Goal: Ask a question

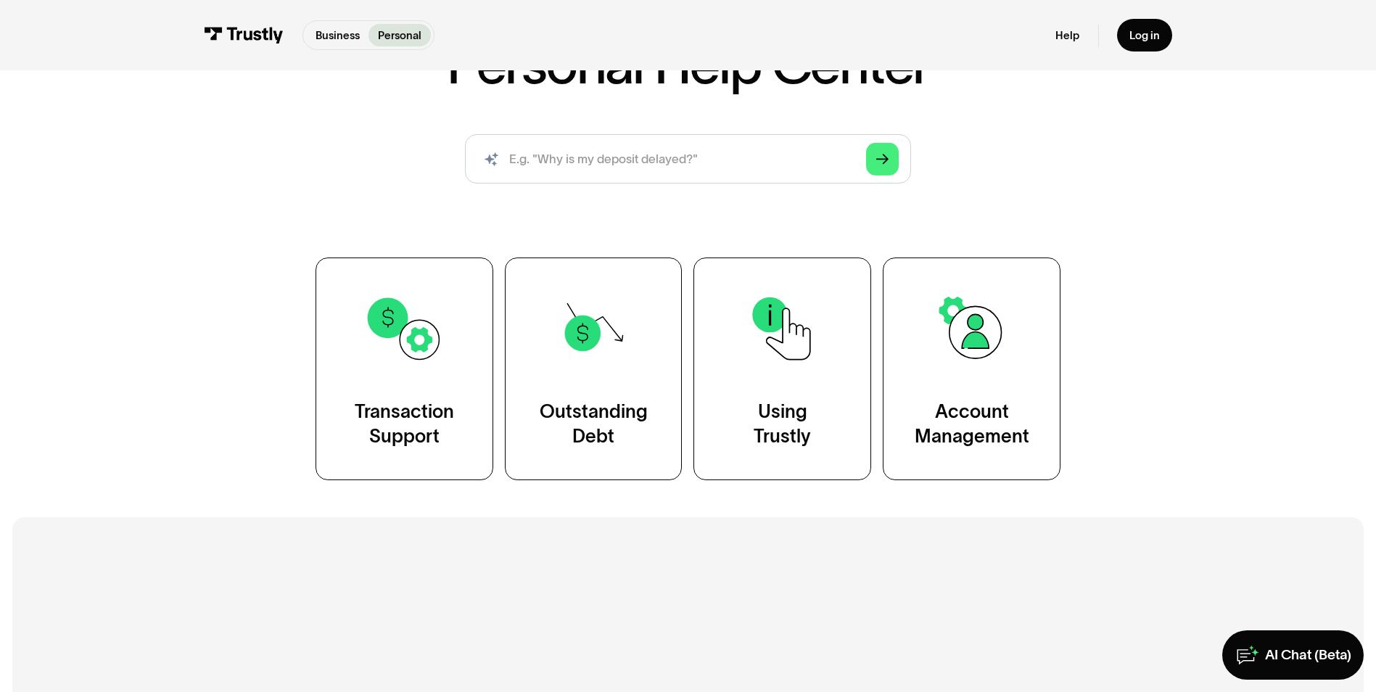
scroll to position [142, 0]
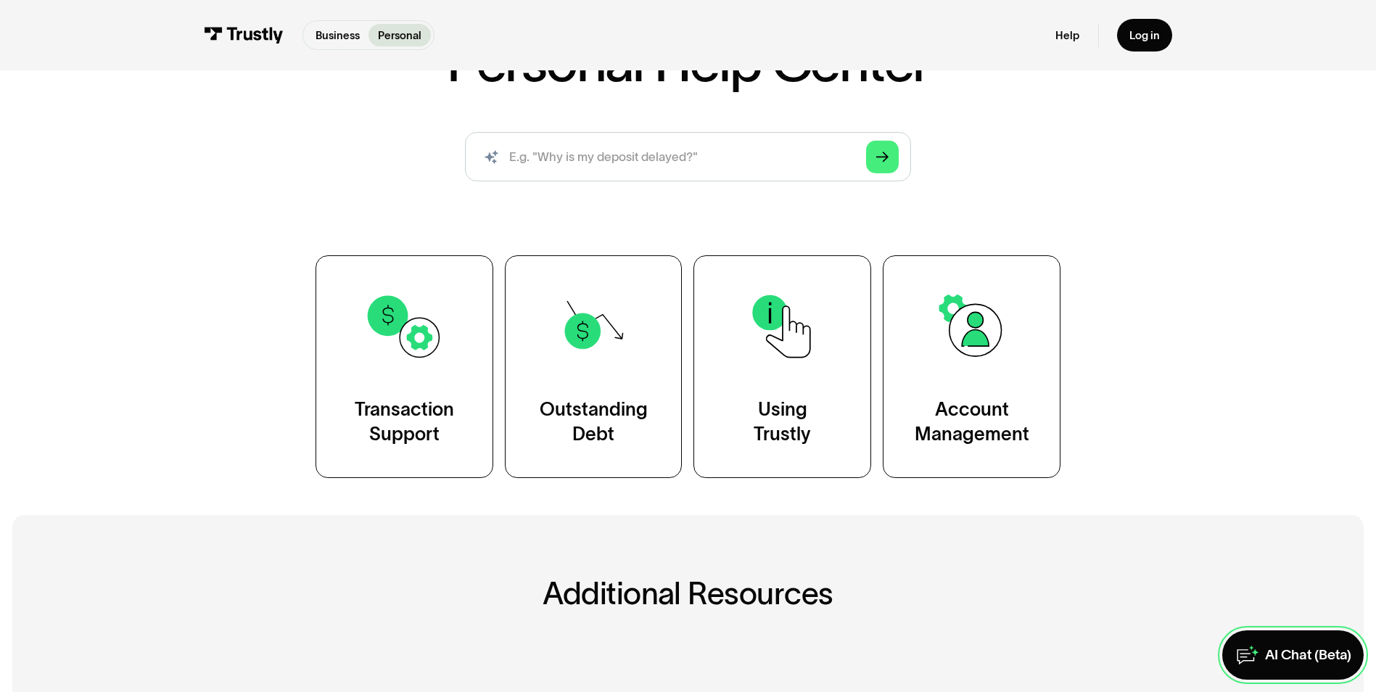
click at [1307, 651] on div "AI Chat (Beta)" at bounding box center [1308, 655] width 86 height 18
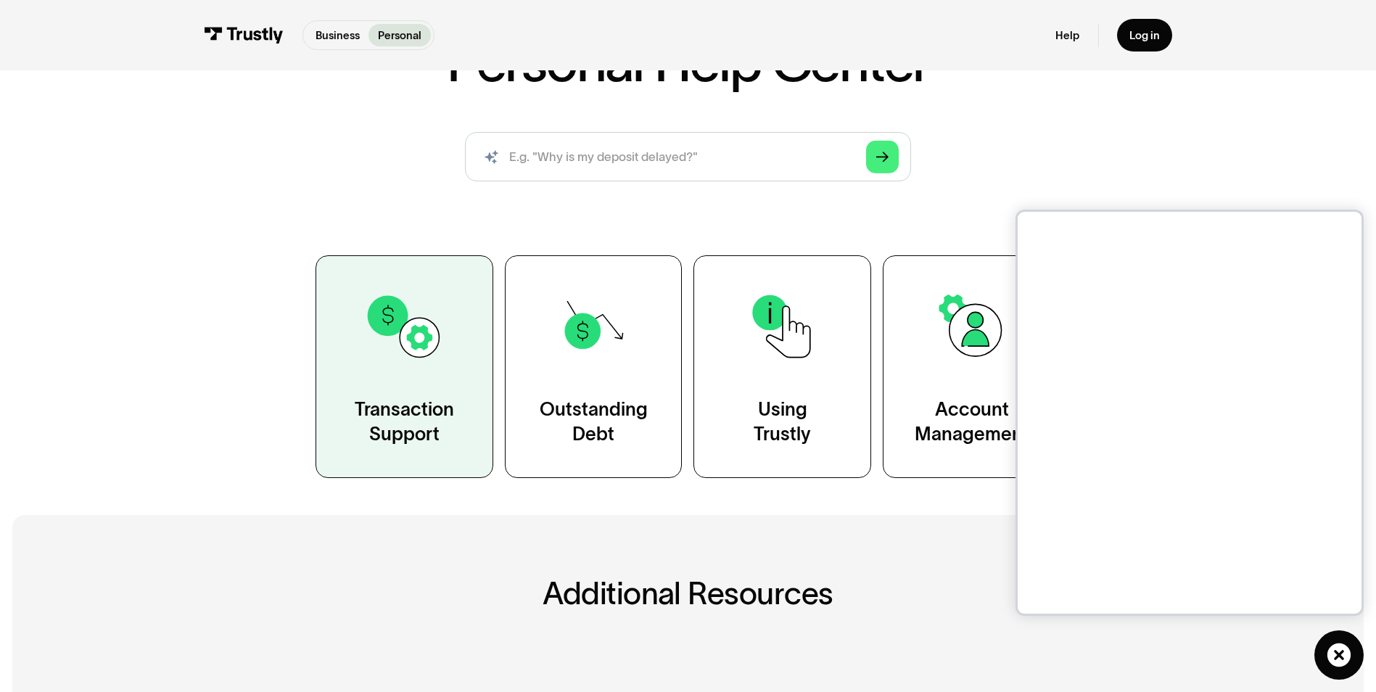
click at [409, 411] on div "Transaction Support" at bounding box center [404, 422] width 99 height 49
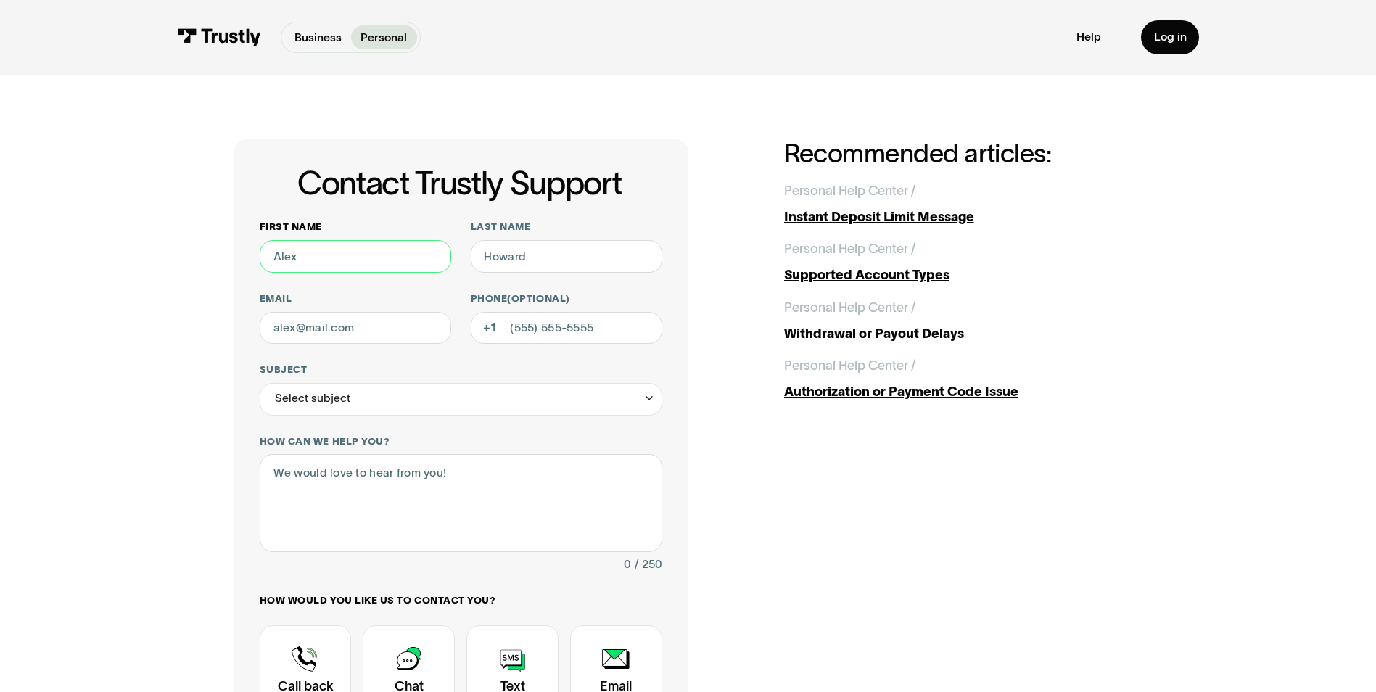
click at [353, 263] on input "First name" at bounding box center [356, 256] width 192 height 33
type input "Billy Jack"
type input "Williams Jr"
type input "bjw1213@yahoo.com"
type input "(361) 463-9305"
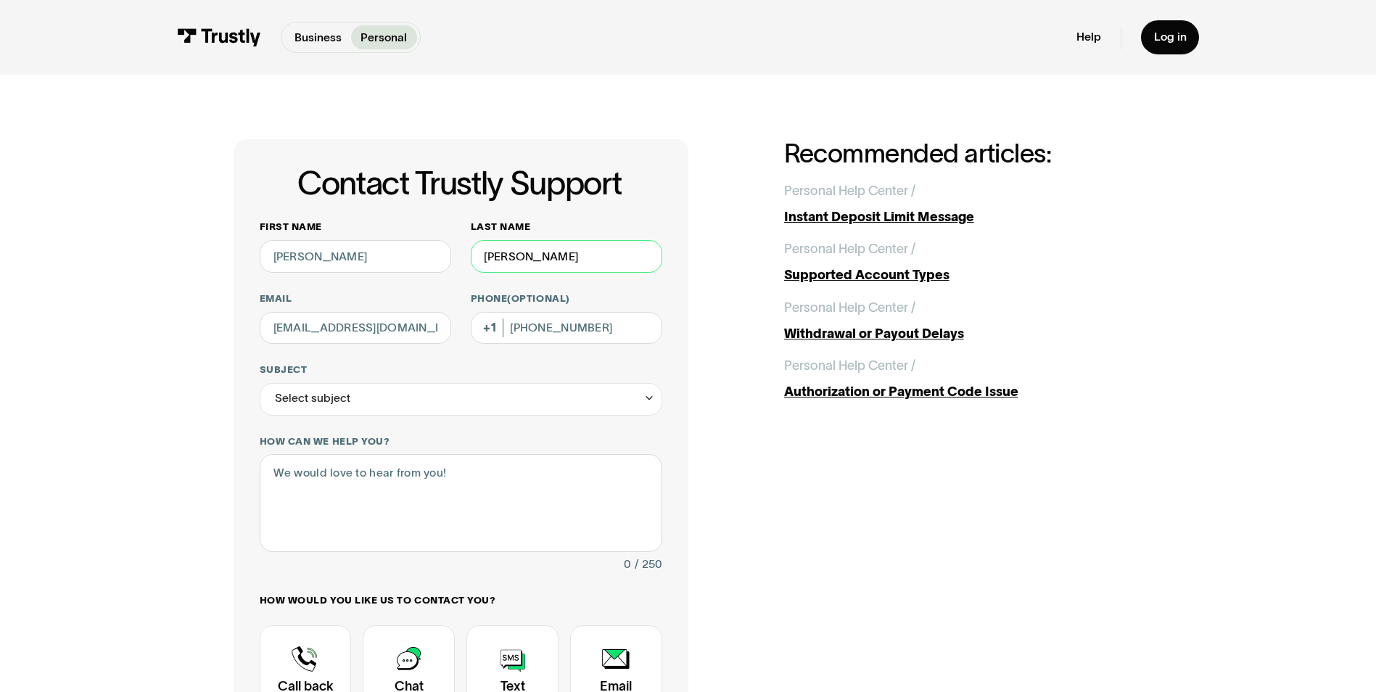
click at [548, 263] on input "Williams Jr" at bounding box center [567, 256] width 192 height 33
type input "Williams"
click at [810, 506] on div "Contact Trustly Support First name Billy Jack Last name Williams Email bjw1213@…" at bounding box center [688, 509] width 909 height 740
click at [647, 396] on icon "Contact Trustly Support" at bounding box center [650, 398] width 12 height 12
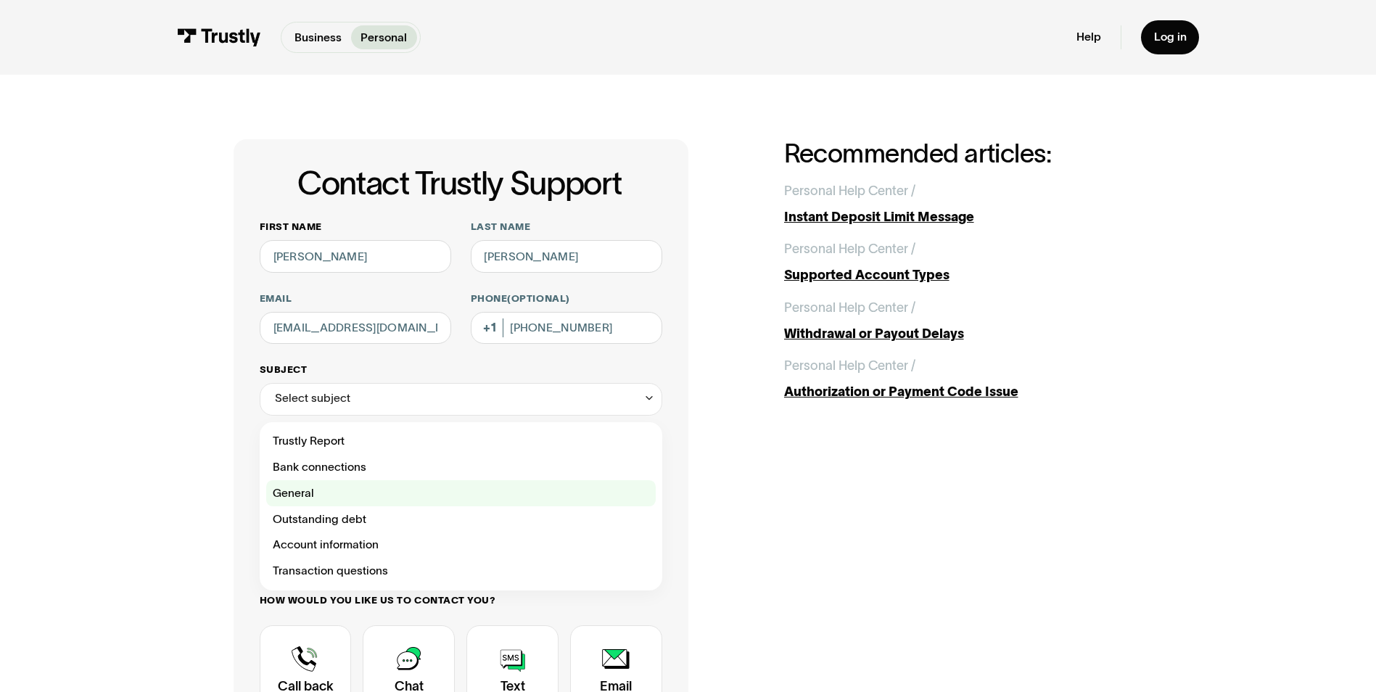
click at [299, 494] on div "Contact Trustly Support" at bounding box center [461, 493] width 390 height 26
type input "*******"
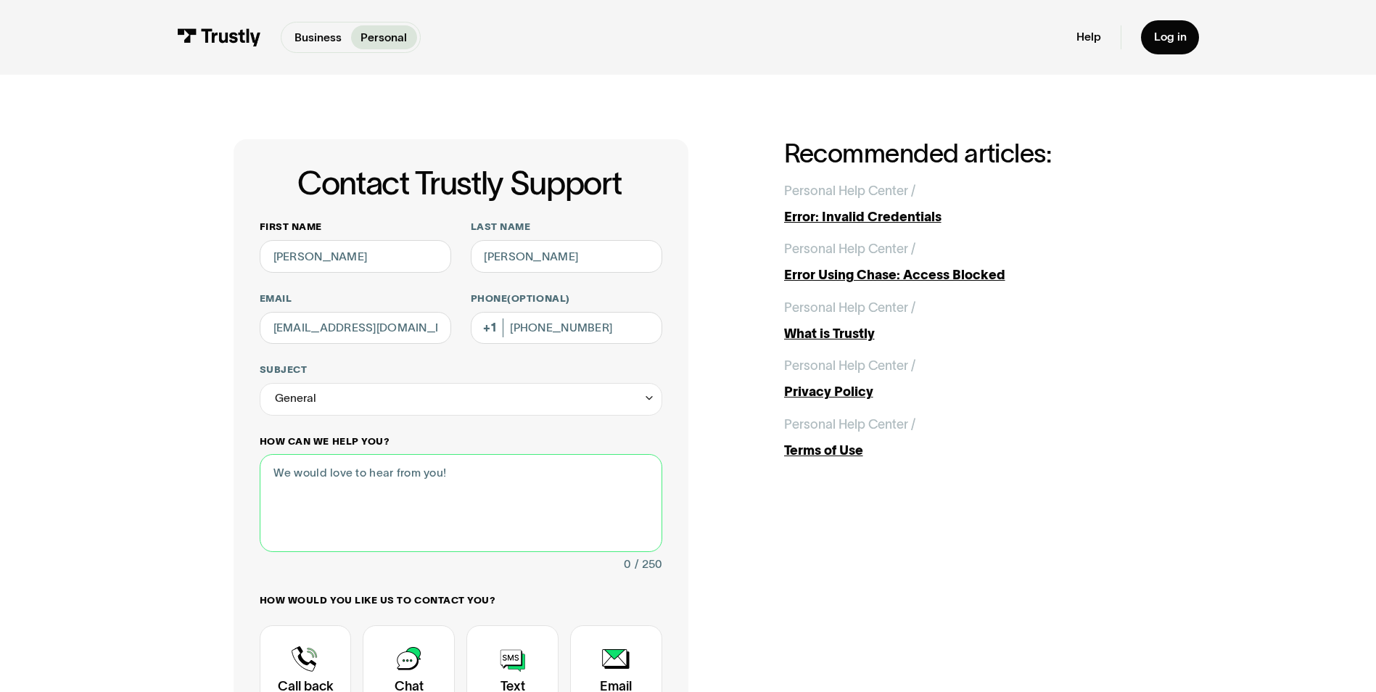
click at [275, 477] on textarea "How can we help you?" at bounding box center [461, 502] width 403 height 97
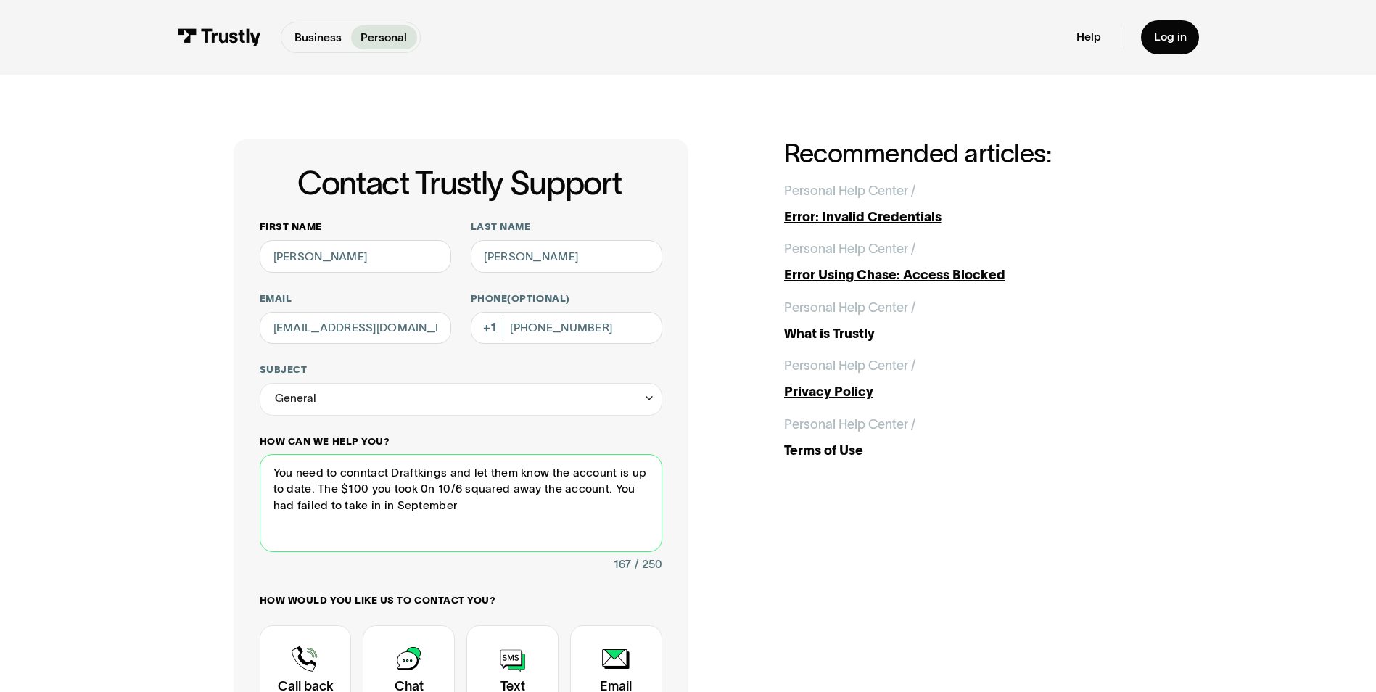
click at [350, 508] on textarea "You need to conntact Draftkings and let them know the account is up to date. Th…" at bounding box center [461, 502] width 403 height 97
click at [422, 506] on textarea "You need to conntact Draftkings and let them know the account is up to date. Th…" at bounding box center [461, 502] width 403 height 97
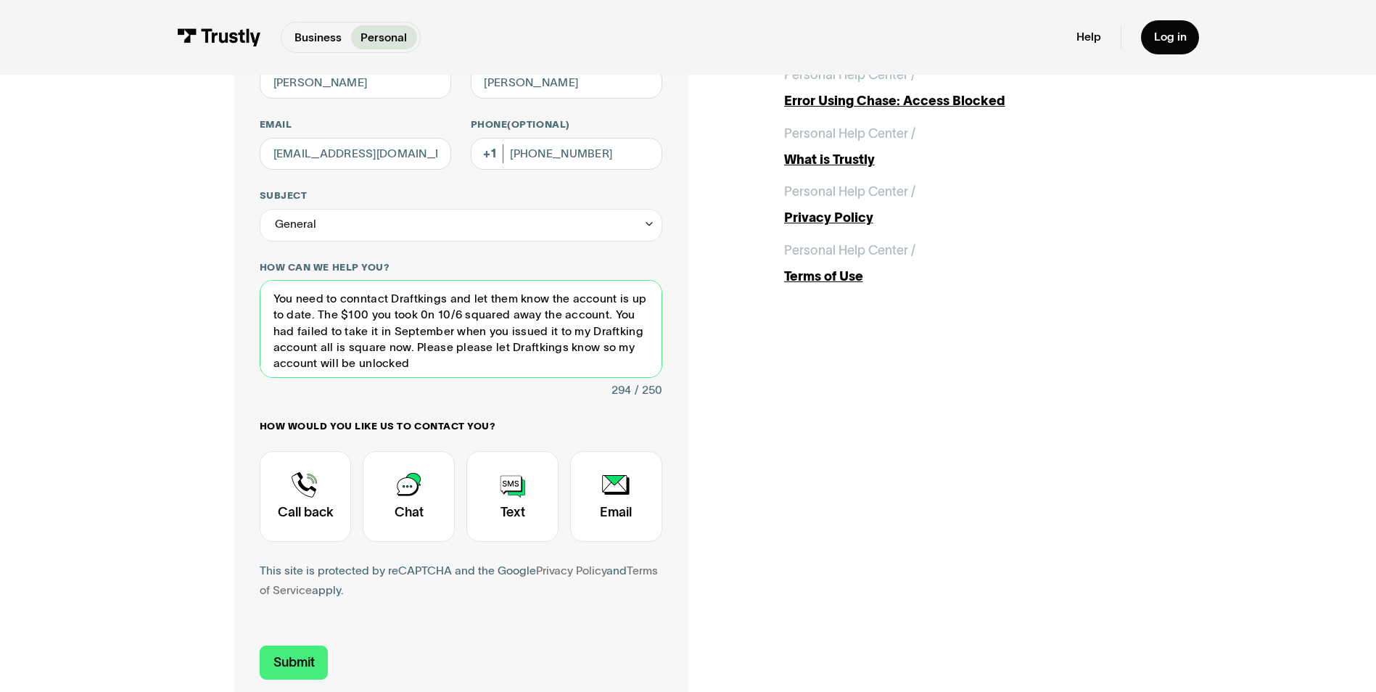
scroll to position [177, 0]
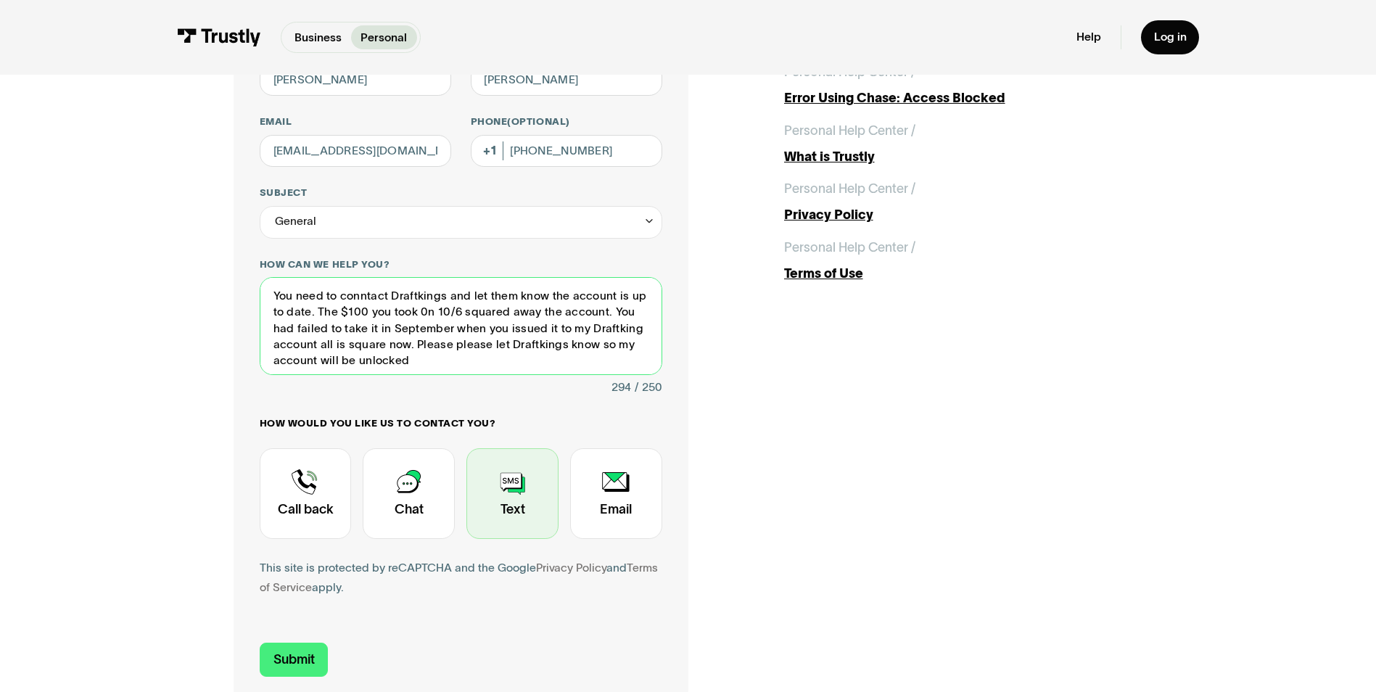
type textarea "You need to conntact Draftkings and let them know the account is up to date. Th…"
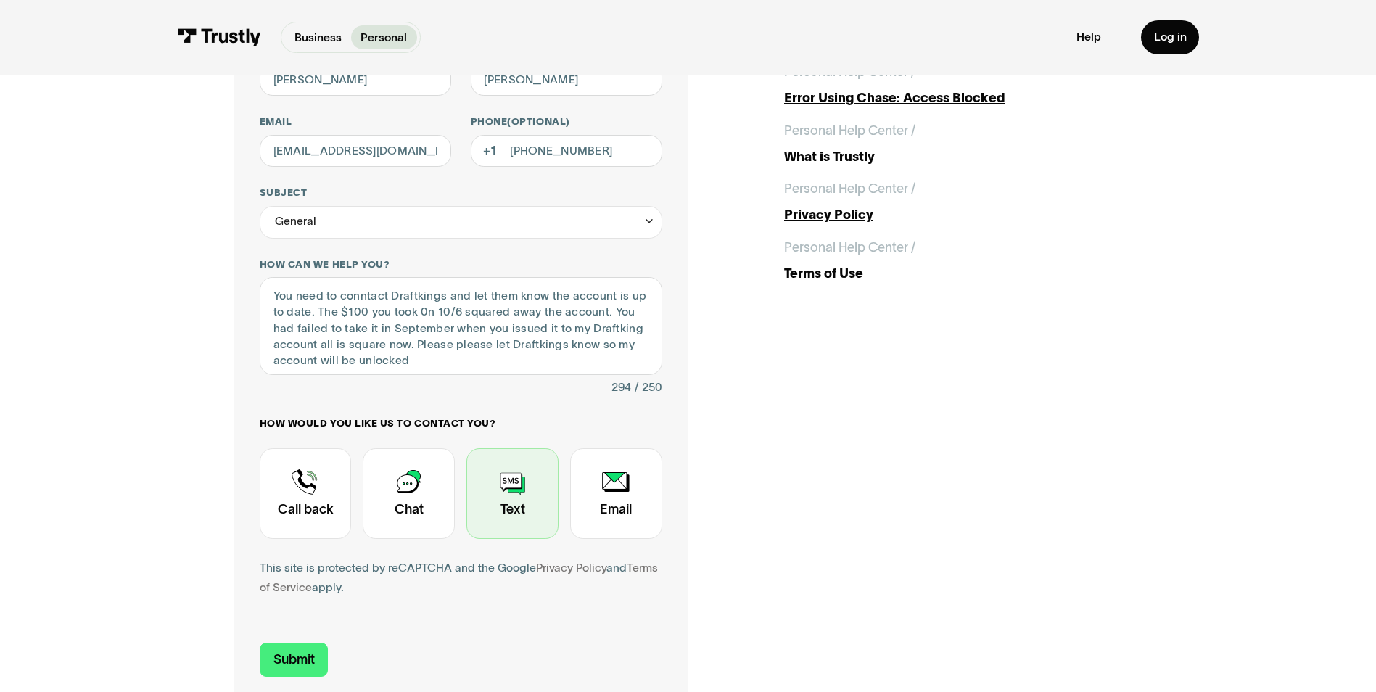
click at [512, 496] on div "Contact Trustly Support" at bounding box center [512, 493] width 92 height 91
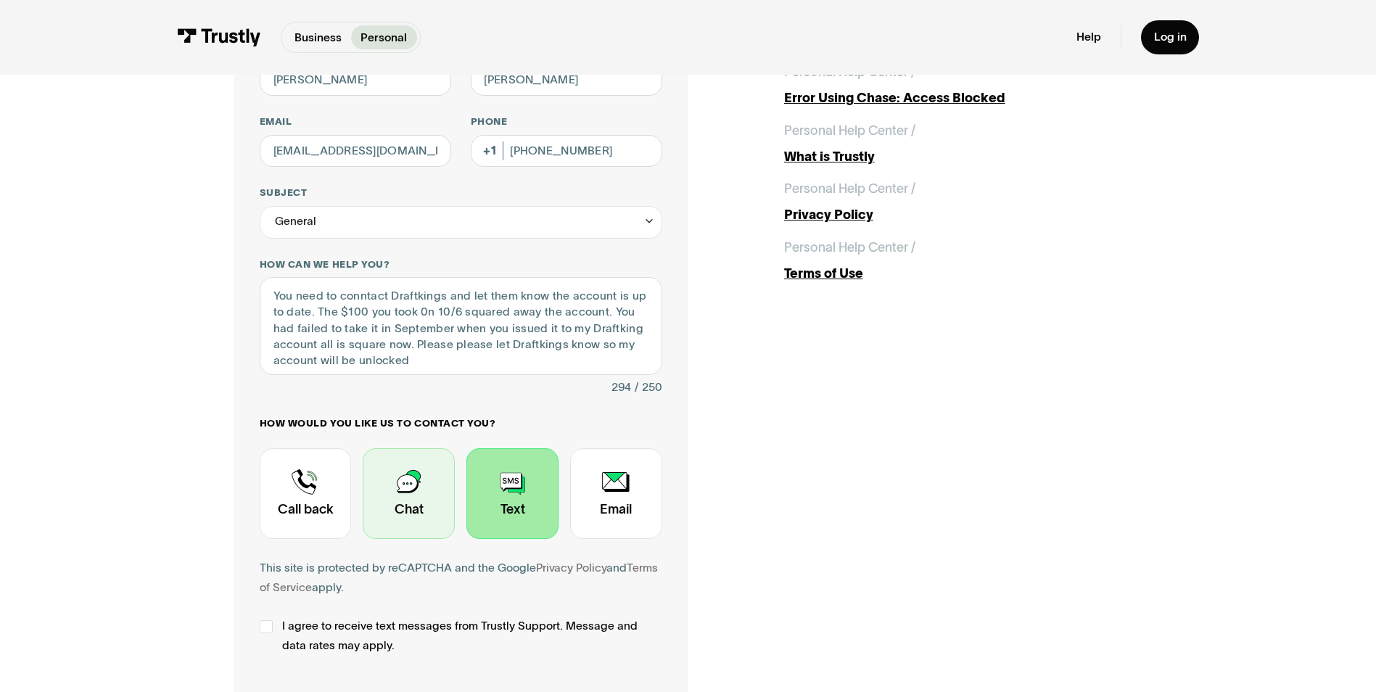
click at [408, 488] on div "Contact Trustly Support" at bounding box center [409, 493] width 92 height 91
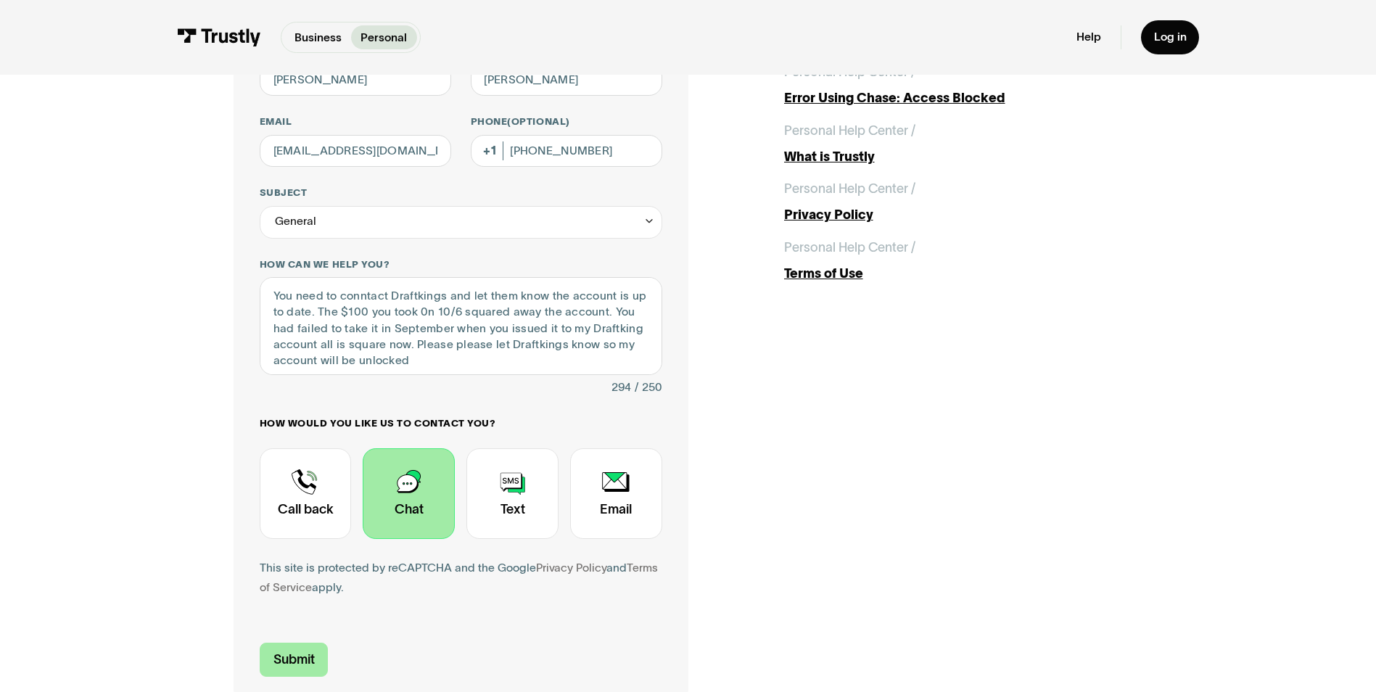
click at [292, 654] on input "Submit" at bounding box center [294, 660] width 69 height 34
type input "+13614639305"
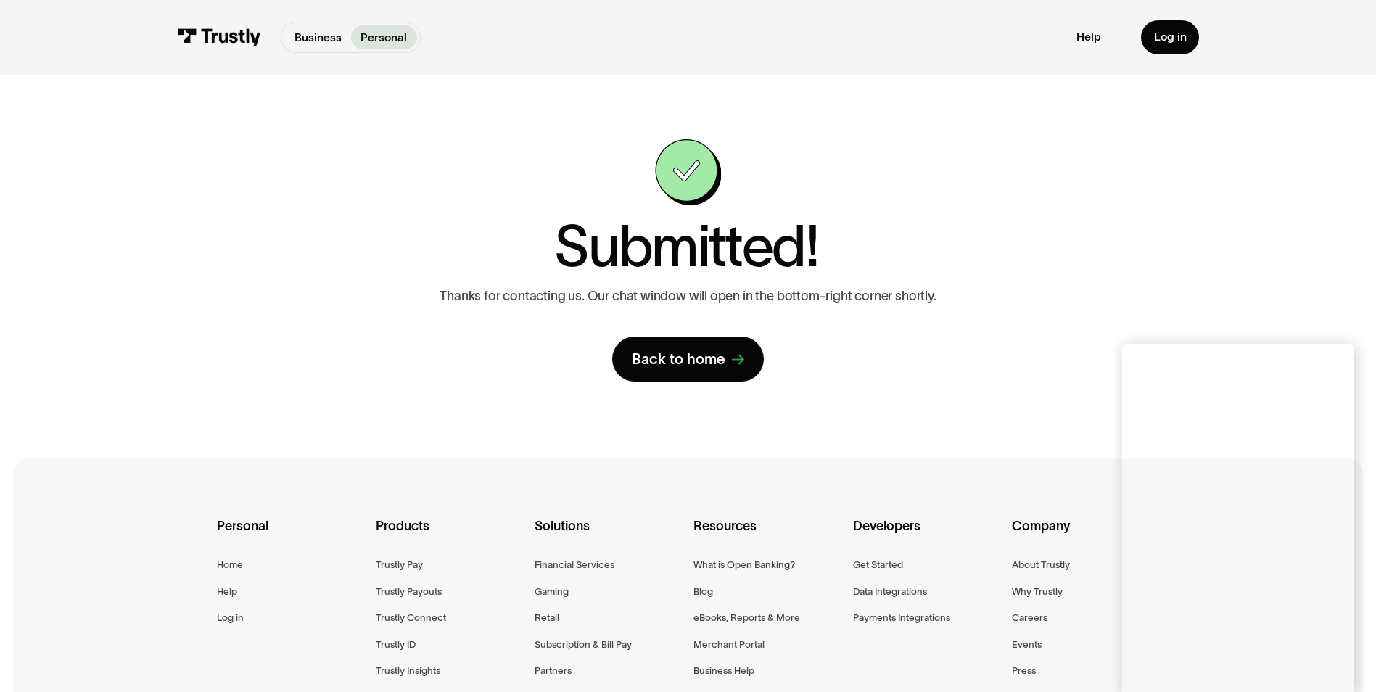
click at [292, 654] on div "Personal Home Help Log in Products Trustly Pay Trustly Payouts Trustly Connect …" at bounding box center [688, 658] width 942 height 398
click at [696, 353] on div "Back to home" at bounding box center [679, 359] width 94 height 19
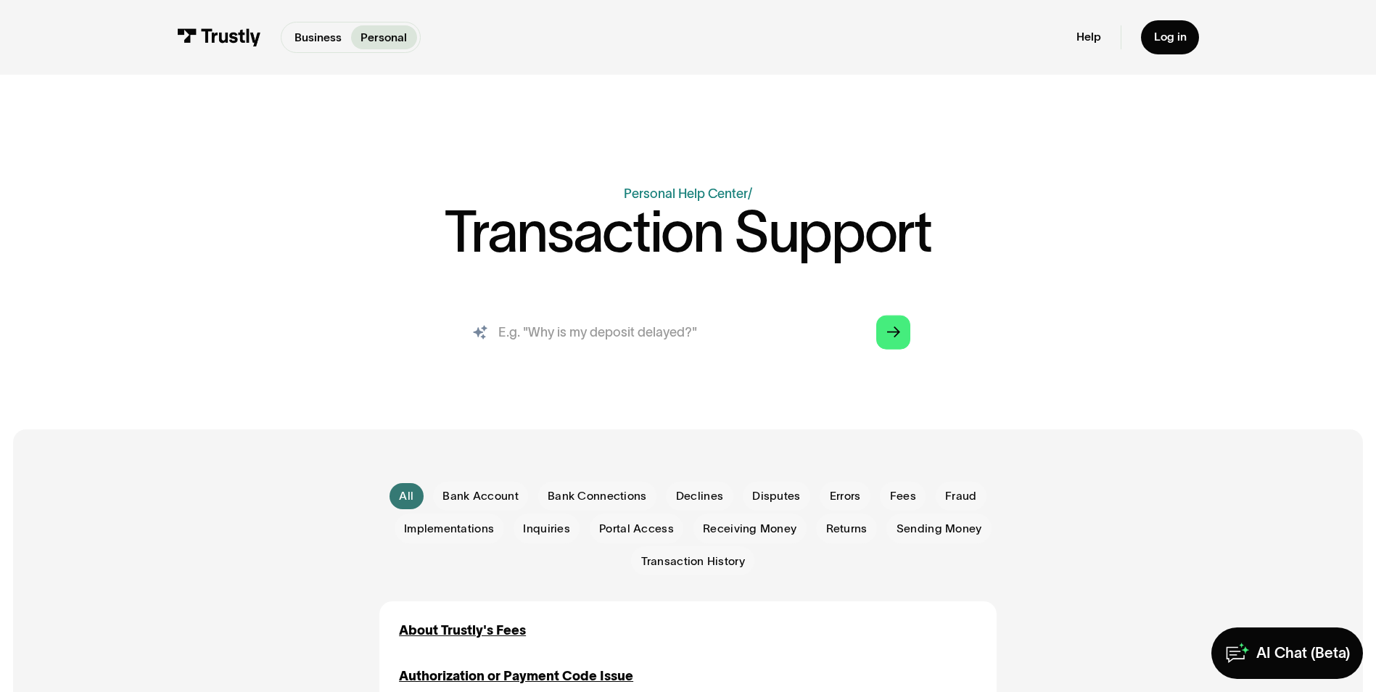
click at [530, 329] on input "search" at bounding box center [688, 332] width 471 height 52
drag, startPoint x: 864, startPoint y: 334, endPoint x: 827, endPoint y: 338, distance: 37.3
click at [827, 338] on input "Please let Draftkings know my $100 has been received..theyare w" at bounding box center [688, 332] width 471 height 52
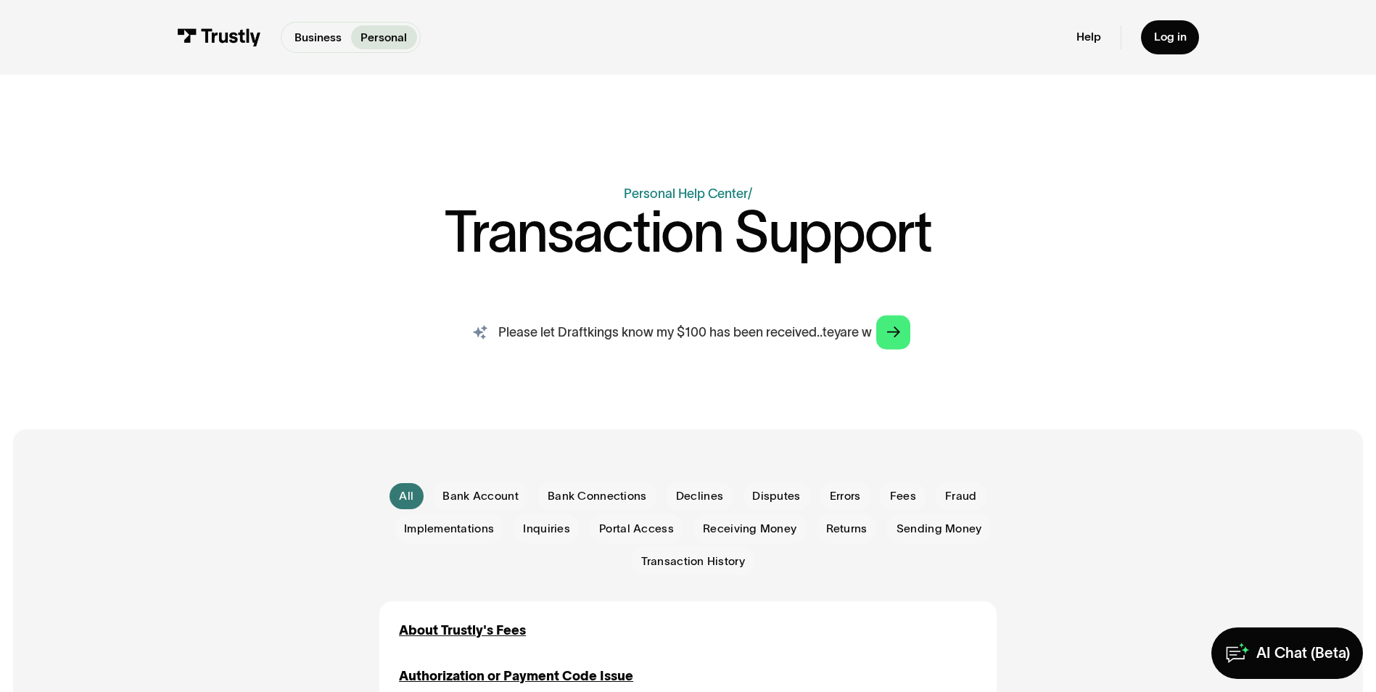
scroll to position [0, 0]
click at [868, 334] on input "Please let Draftkings know my $100 has been received..teyare w" at bounding box center [688, 332] width 471 height 52
type input "Please let Draftkings know my $100 has been received.."
click at [897, 329] on icon "Arrow Right" at bounding box center [893, 333] width 13 height 14
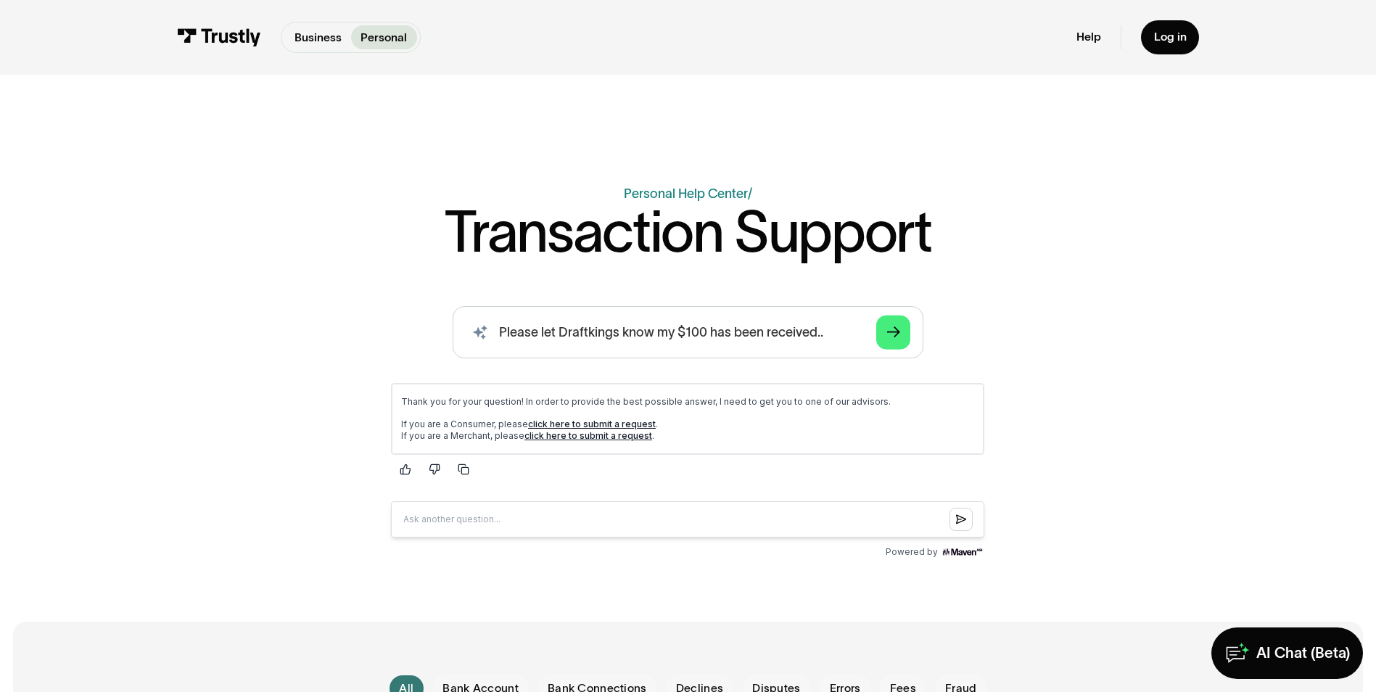
click at [593, 422] on link "click here to submit a request" at bounding box center [592, 423] width 128 height 11
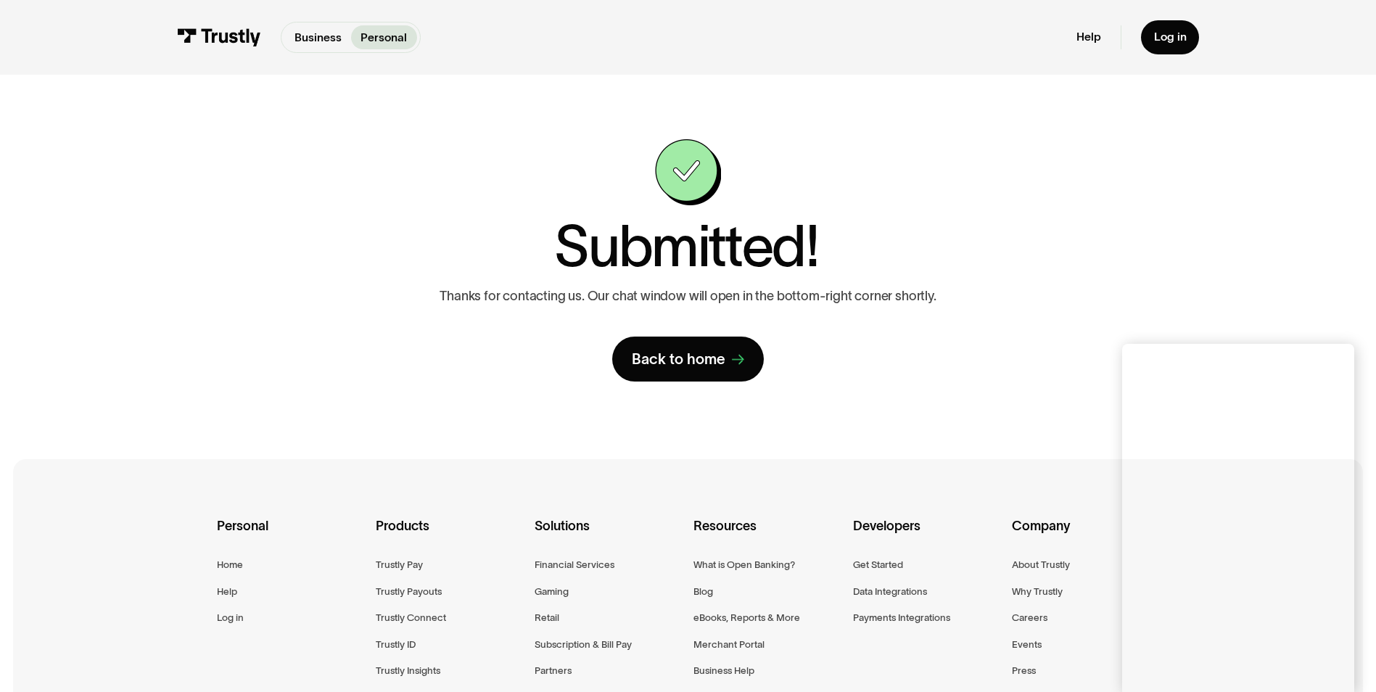
drag, startPoint x: 1355, startPoint y: 604, endPoint x: 1364, endPoint y: 625, distance: 22.1
click at [1364, 625] on div "Business Personal Business Personal Help Log in Business Personal Help Log in C…" at bounding box center [688, 485] width 1376 height 970
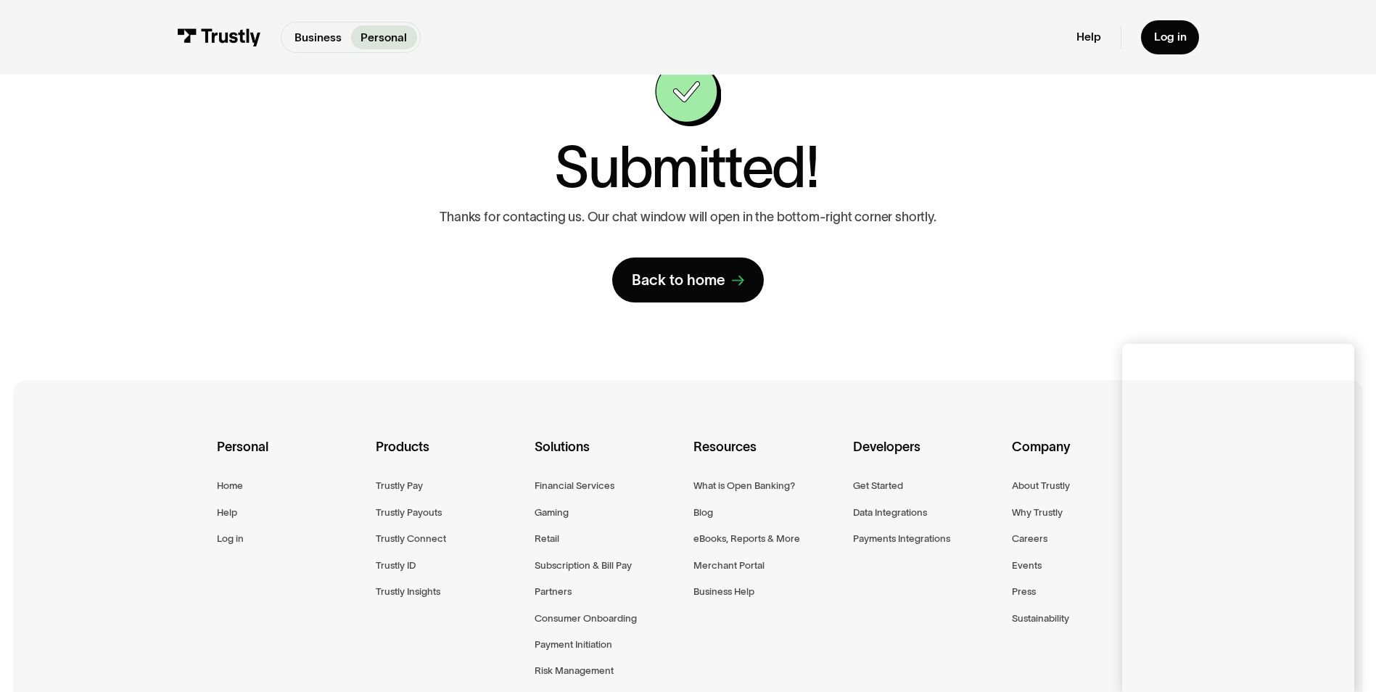
scroll to position [81, 0]
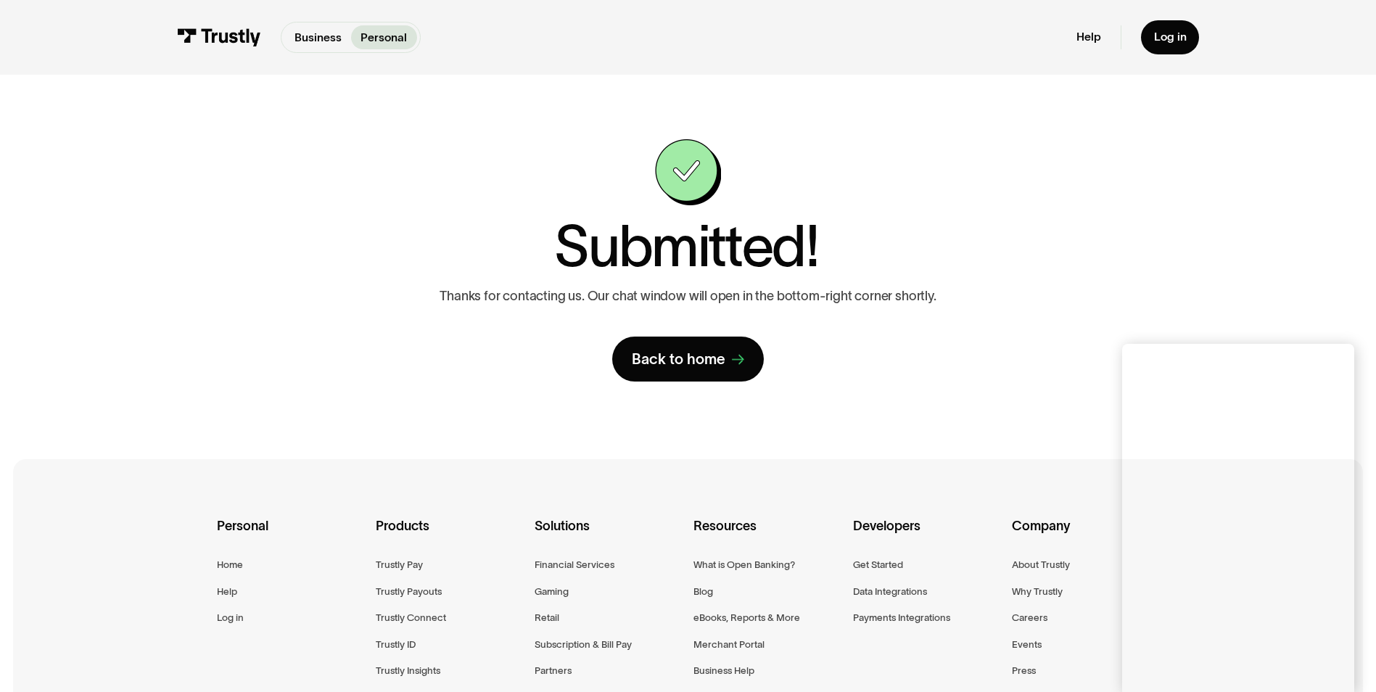
click at [779, 546] on div "Resources" at bounding box center [767, 536] width 147 height 41
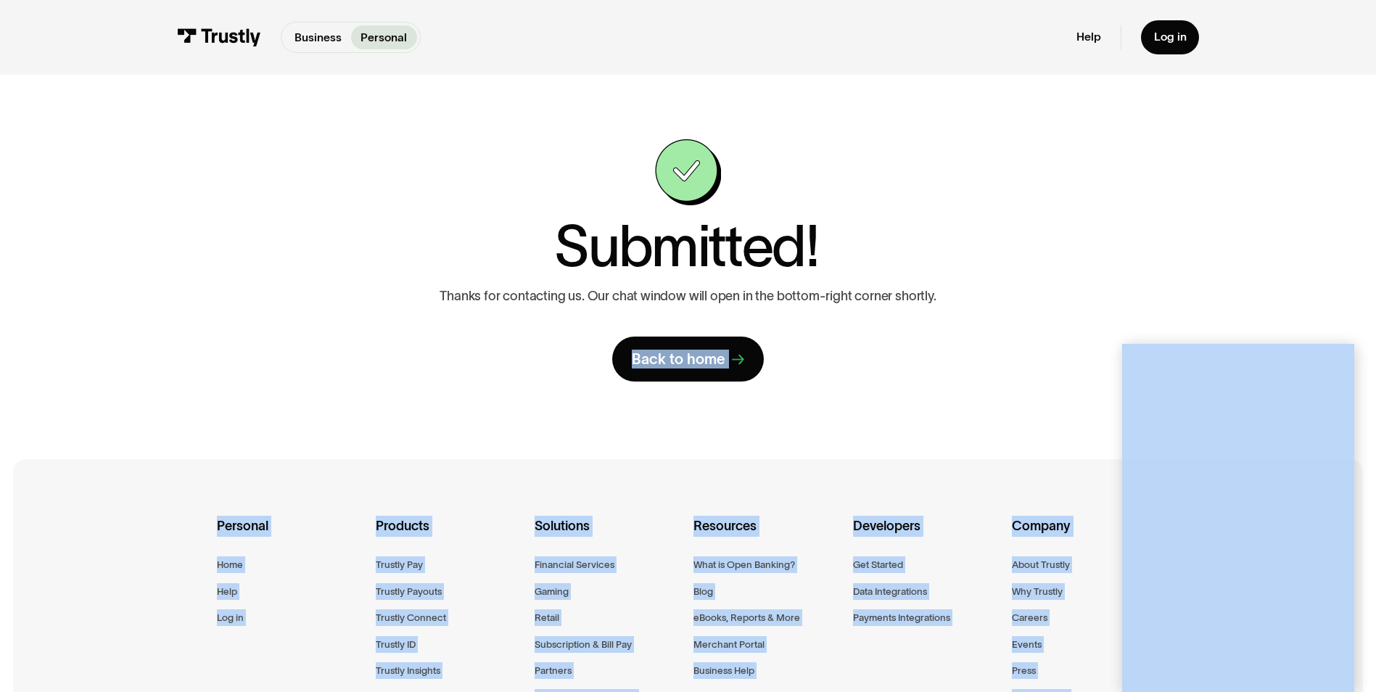
click at [1374, 393] on div "Contact Trustly Support First name Last name Email Phone (Optional) Subject Sel…" at bounding box center [688, 260] width 1376 height 371
click at [1327, 294] on div "Contact Trustly Support First name Last name Email Phone (Optional) Subject Sel…" at bounding box center [689, 260] width 1312 height 371
